Goal: Task Accomplishment & Management: Complete application form

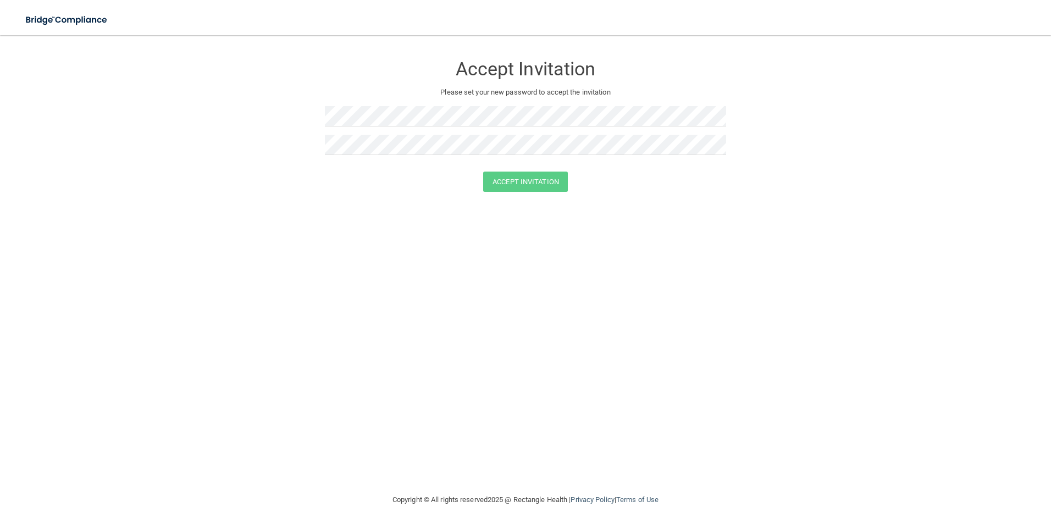
click at [656, 167] on div at bounding box center [525, 167] width 401 height 8
click at [330, 146] on div "Accept Invitation Please set your new password to accept the invitation" at bounding box center [525, 108] width 401 height 125
click at [561, 181] on button "Accept Invitation" at bounding box center [525, 181] width 85 height 20
click at [602, 133] on div at bounding box center [525, 120] width 401 height 29
click at [534, 191] on button "Accept Invitation" at bounding box center [525, 197] width 85 height 20
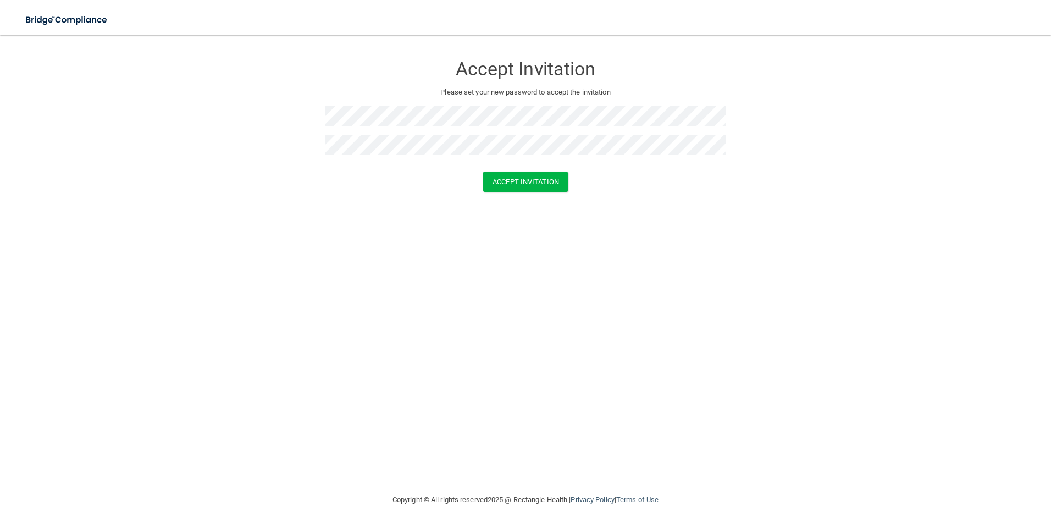
drag, startPoint x: 753, startPoint y: 278, endPoint x: 735, endPoint y: 267, distance: 21.2
click at [749, 275] on div "Accept Invitation Please set your new password to accept the invitation Accept …" at bounding box center [525, 264] width 1007 height 436
click at [545, 196] on form "Accept Invitation Please set your new password to accept the invitation Accept …" at bounding box center [525, 125] width 1007 height 159
click at [544, 185] on button "Accept Invitation" at bounding box center [525, 181] width 85 height 20
click at [690, 201] on form "Accept Invitation Please set your new password to accept the invitation Accept …" at bounding box center [525, 125] width 1007 height 159
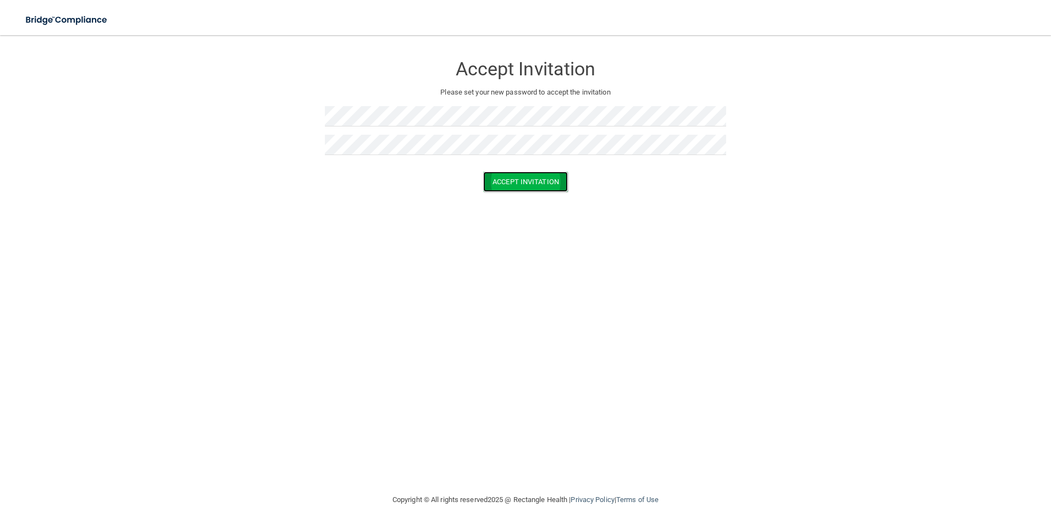
click at [545, 188] on button "Accept Invitation" at bounding box center [525, 181] width 85 height 20
